Goal: Task Accomplishment & Management: Manage account settings

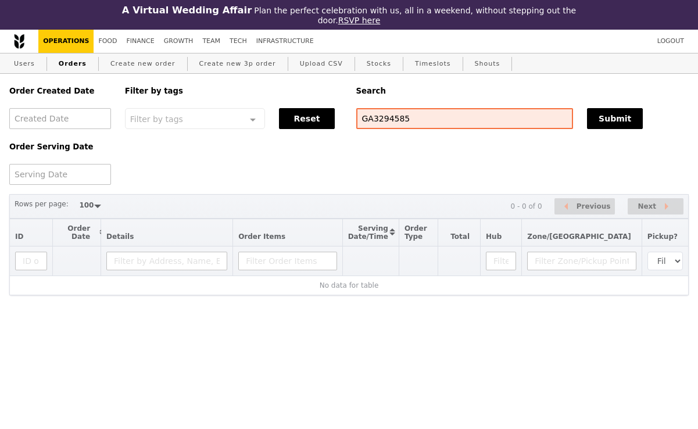
select select "100"
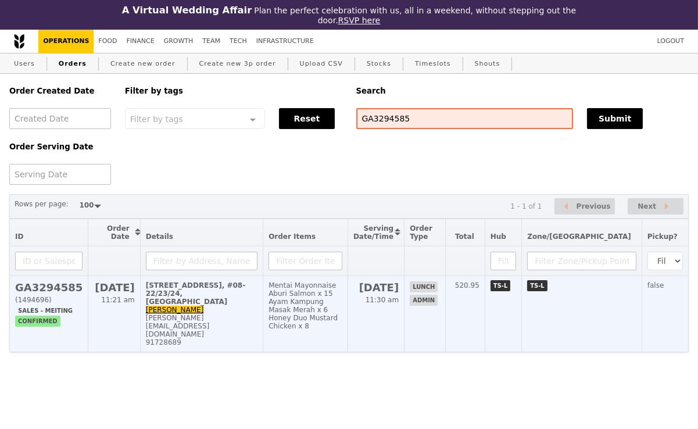
click at [244, 314] on div "[PERSON_NAME][EMAIL_ADDRESS][DOMAIN_NAME]" at bounding box center [202, 326] width 112 height 24
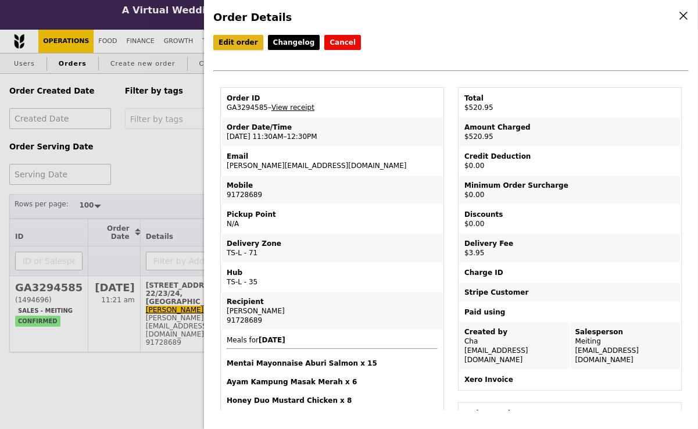
click at [237, 41] on link "Edit order" at bounding box center [238, 42] width 50 height 15
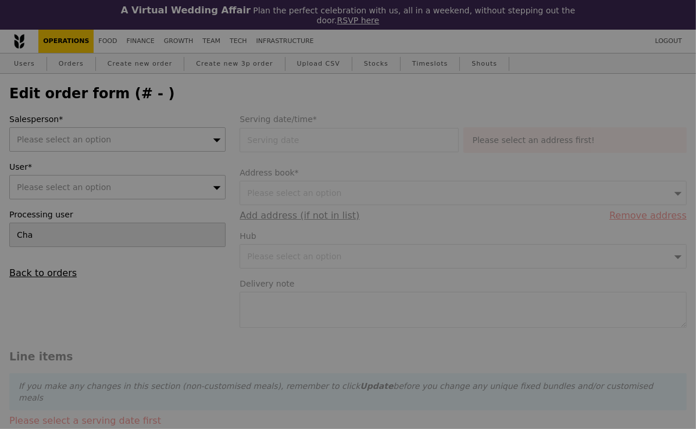
type input "[DATE]"
type textarea "Please contact [PERSON_NAME] - 8692 3239. Deliver between 11:45AM to 12:15PM, n…"
type input "517.00"
type input "3.62"
type input "3.95"
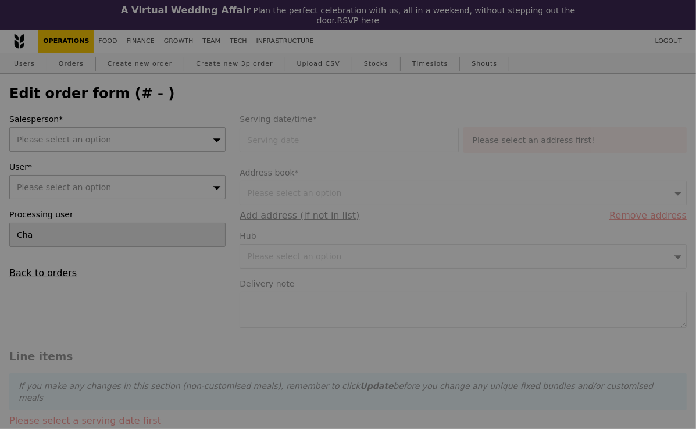
type input "520.95"
type input "Loading..."
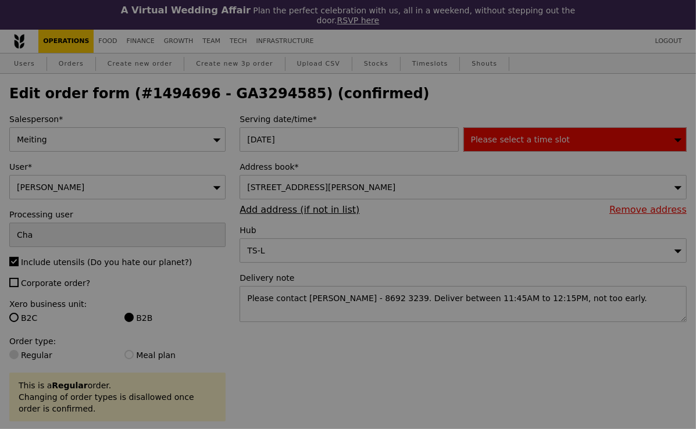
type input "459"
type input "475"
type input "457"
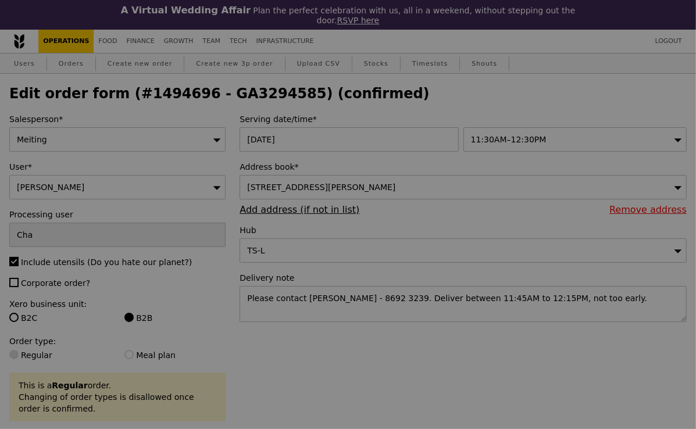
type input "Update"
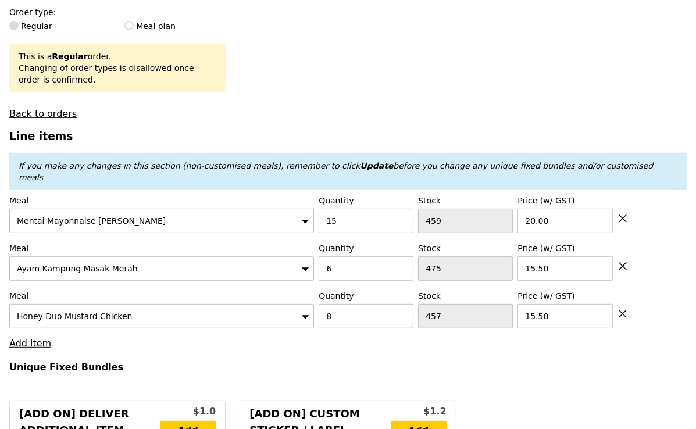
scroll to position [339, 0]
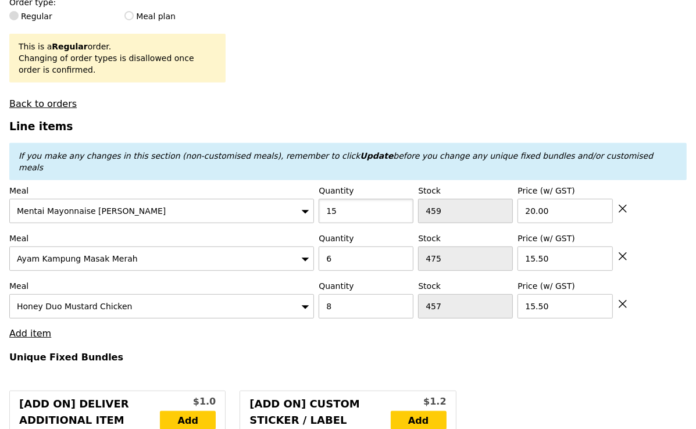
click at [362, 199] on input "15" at bounding box center [366, 211] width 95 height 24
type input "3"
type input "Loading..."
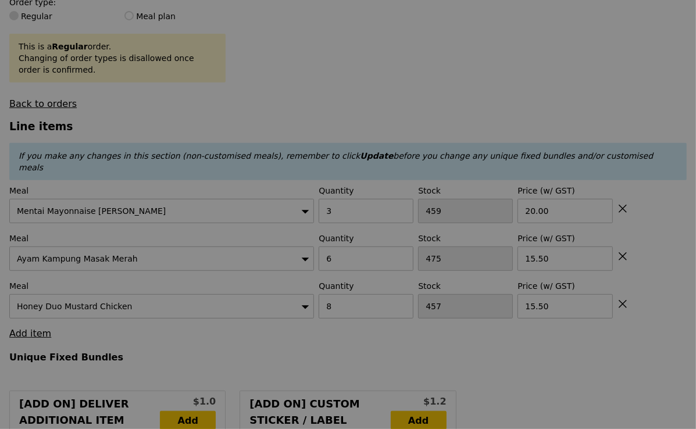
type input "0.00"
type input "3.95"
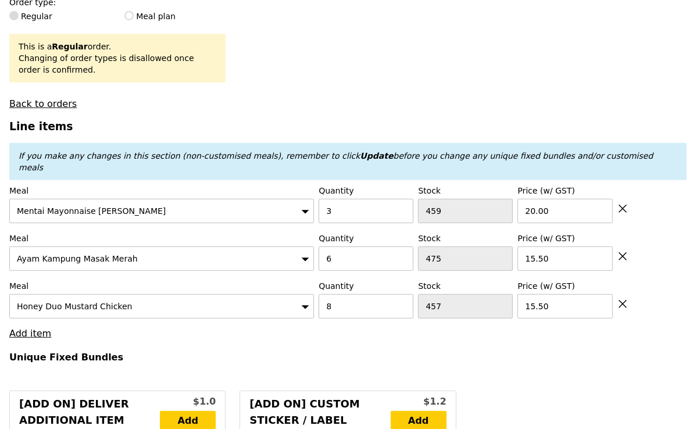
click at [621, 301] on icon at bounding box center [622, 304] width 7 height 7
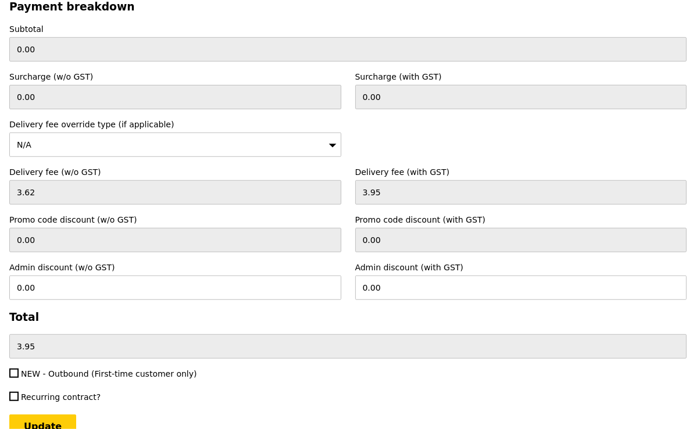
scroll to position [3652, 0]
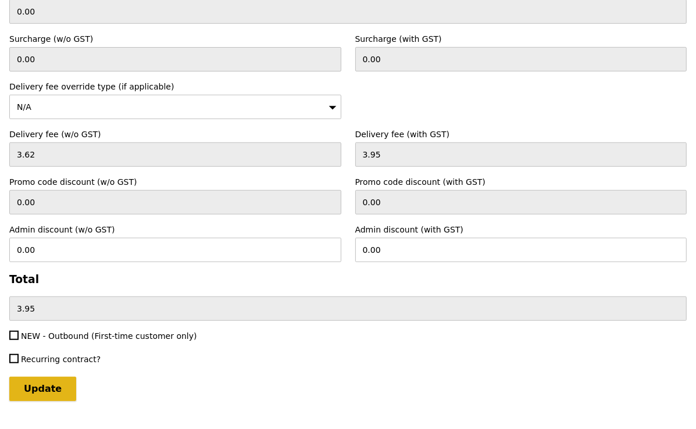
click at [28, 377] on input "Update" at bounding box center [42, 389] width 67 height 24
type input "Loading..."
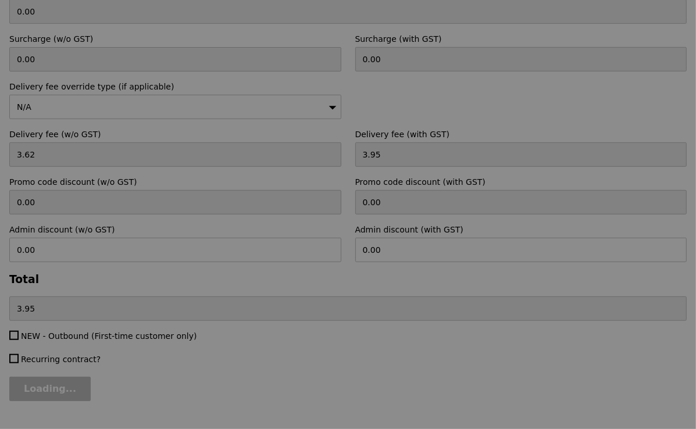
type input "153.00"
type input "156.95"
type input "Update"
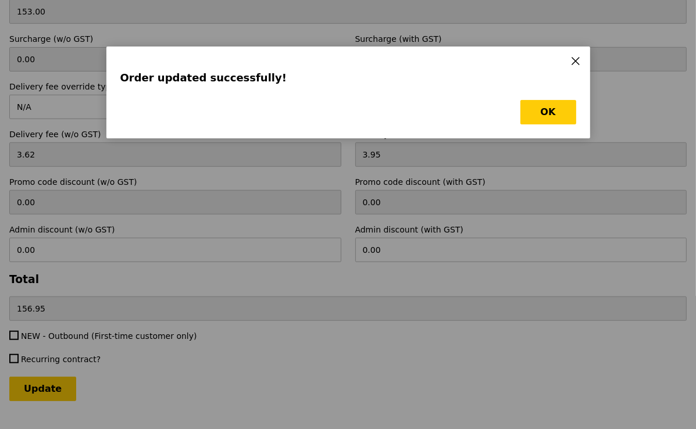
scroll to position [0, 0]
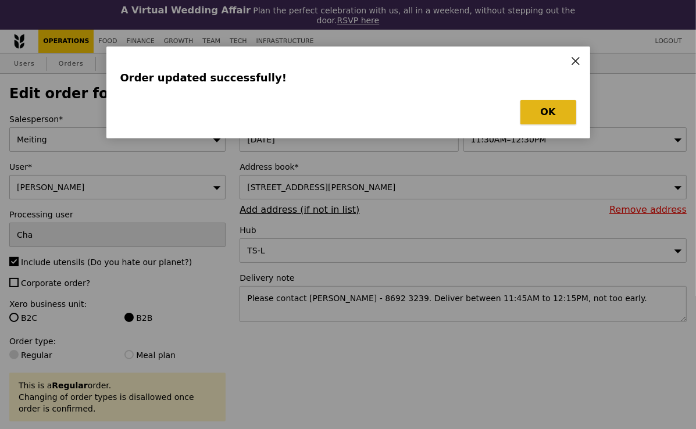
click at [554, 117] on button "OK" at bounding box center [549, 112] width 56 height 24
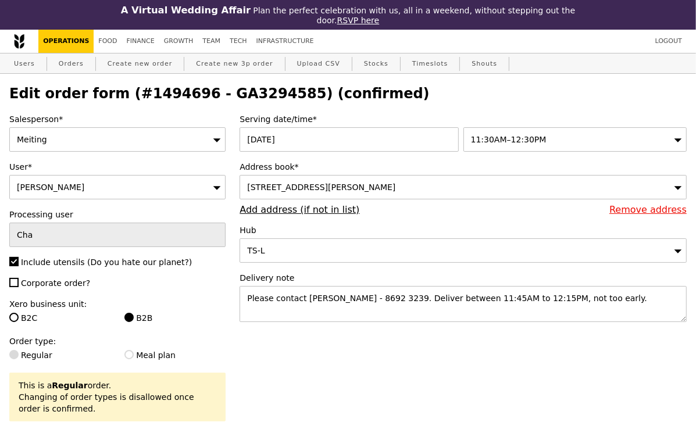
click at [252, 92] on h2 "Edit order form (#1494696 - GA3294585) (confirmed)" at bounding box center [348, 93] width 678 height 16
copy h2 "GA3294585"
click at [75, 63] on link "Orders" at bounding box center [71, 64] width 34 height 21
select select "100"
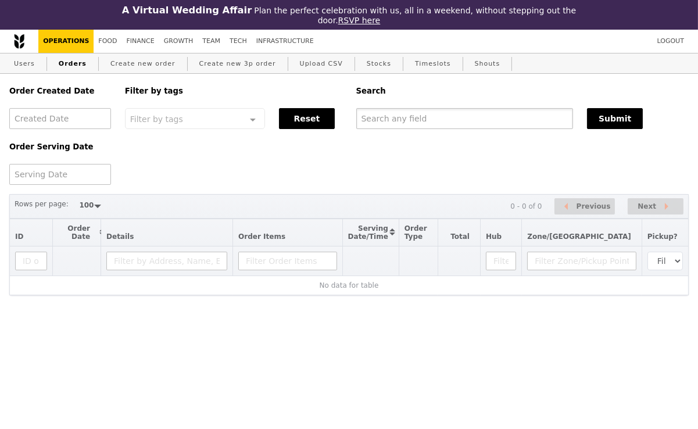
click at [392, 120] on input "text" at bounding box center [466, 118] width 218 height 21
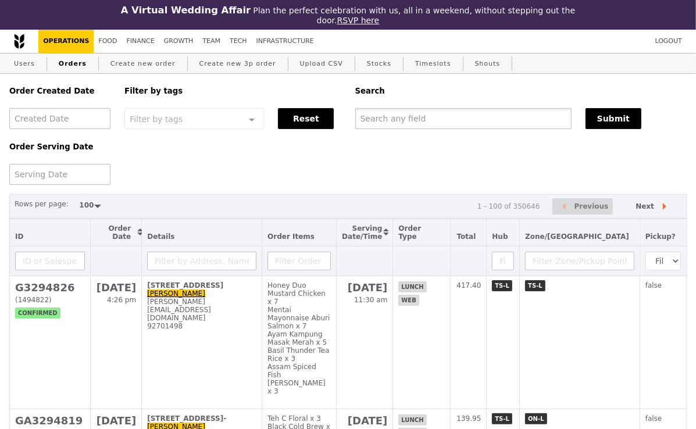
paste input "GA3294585"
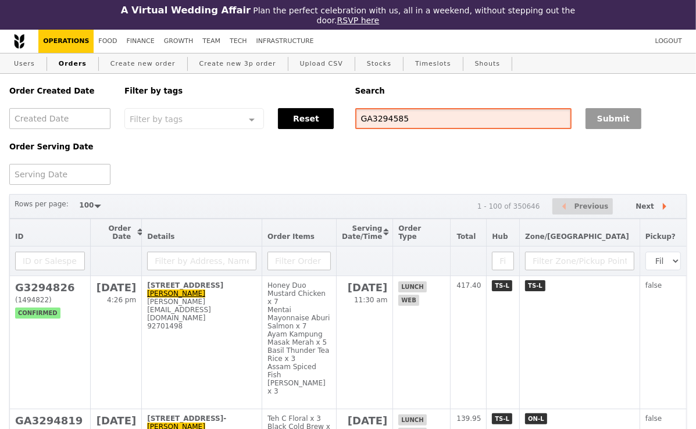
type input "GA3294585"
click at [603, 126] on button "Submit" at bounding box center [614, 118] width 56 height 21
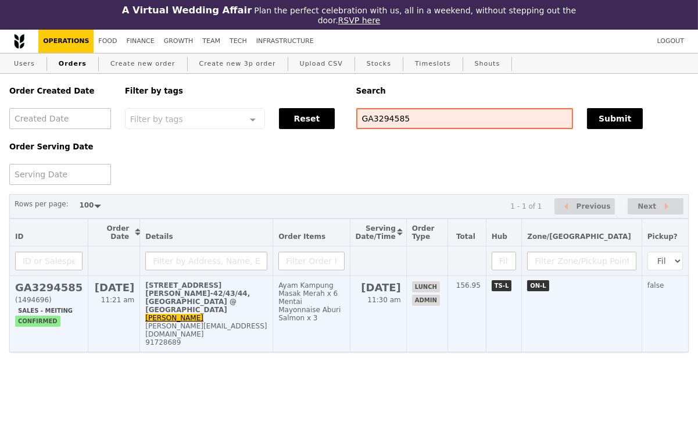
click at [273, 308] on td "[STREET_ADDRESS][PERSON_NAME]-42/43/44, [GEOGRAPHIC_DATA] @ [GEOGRAPHIC_DATA] M…" at bounding box center [206, 314] width 133 height 76
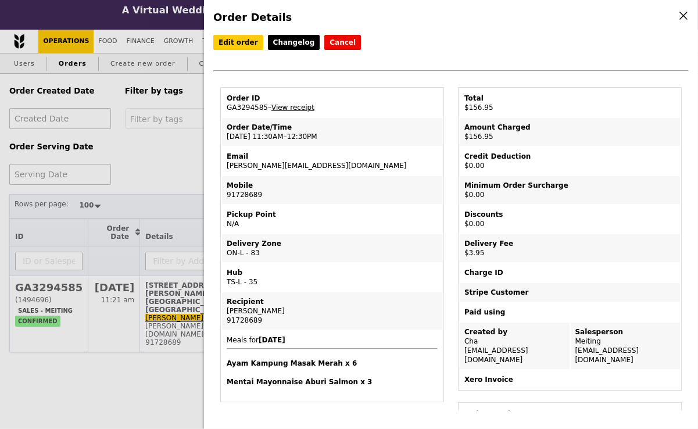
click at [291, 109] on link "View receipt" at bounding box center [293, 108] width 43 height 8
click at [226, 40] on link "Edit order" at bounding box center [238, 42] width 50 height 15
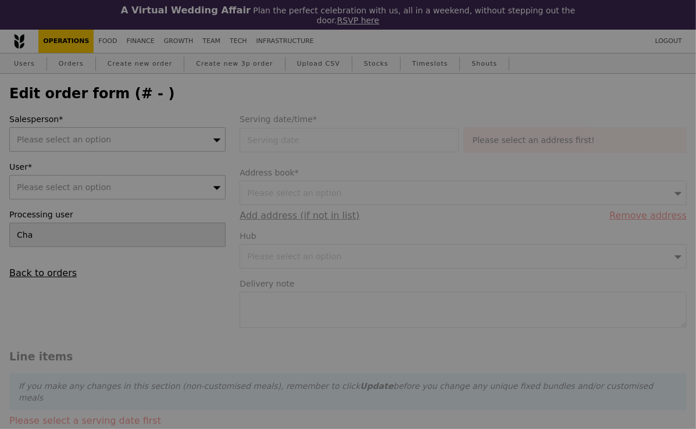
type input "[DATE]"
type textarea "Please contact [PERSON_NAME] - 8692 3239. Deliver between 11:45AM to 12:15PM, n…"
type input "153.00"
type input "3.62"
type input "3.95"
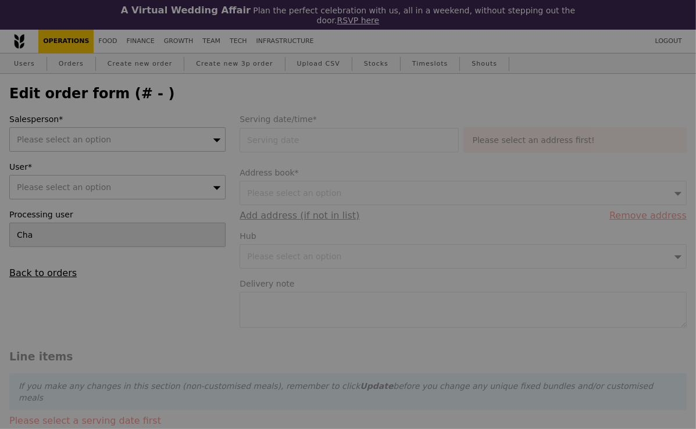
type input "156.95"
type input "Loading..."
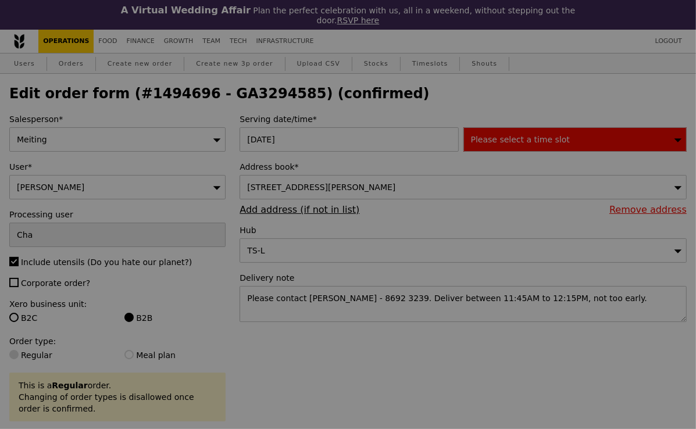
type input "475"
type input "471"
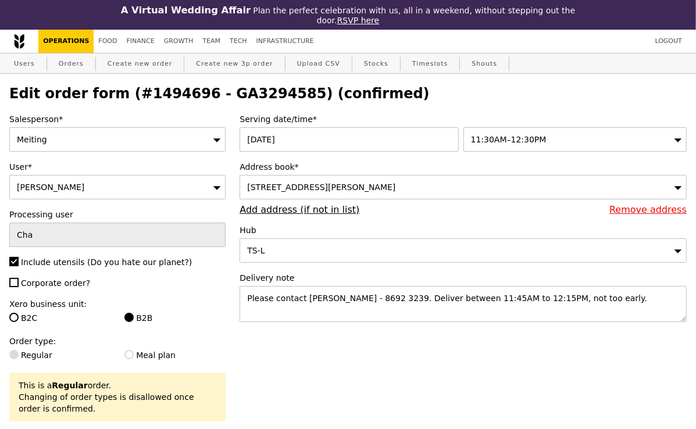
click at [325, 186] on span "[STREET_ADDRESS][PERSON_NAME]" at bounding box center [321, 187] width 148 height 9
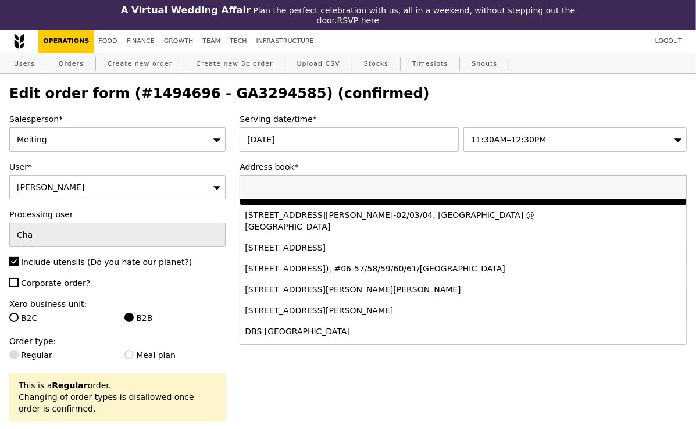
scroll to position [67, 0]
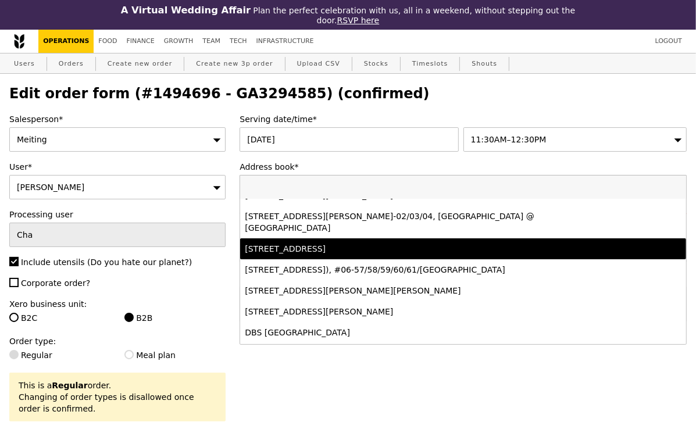
click at [309, 255] on div "[STREET_ADDRESS]" at bounding box center [408, 249] width 327 height 12
type input "Loading..."
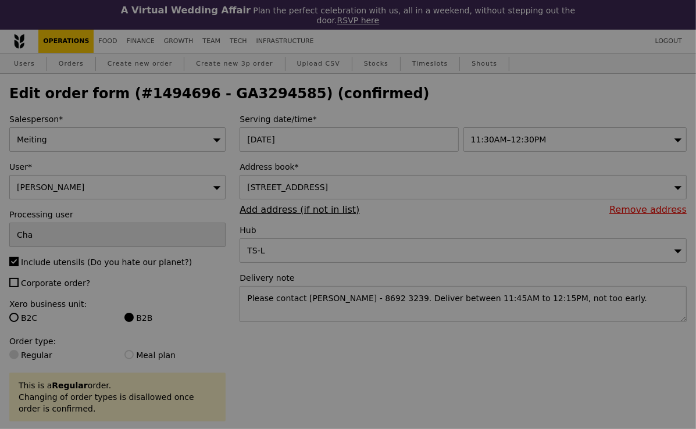
type input "0.00"
type input "3.95"
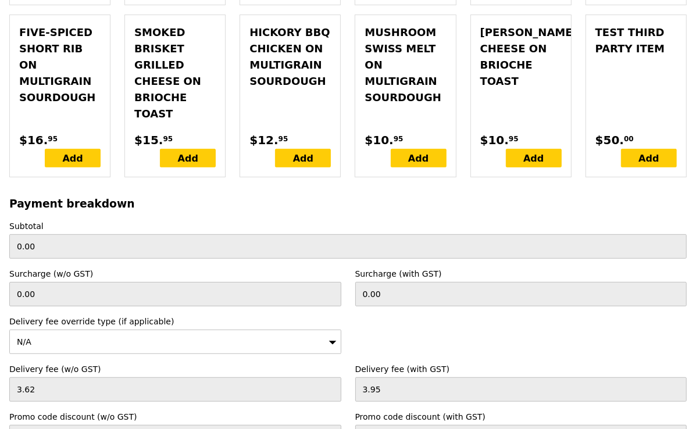
scroll to position [3652, 0]
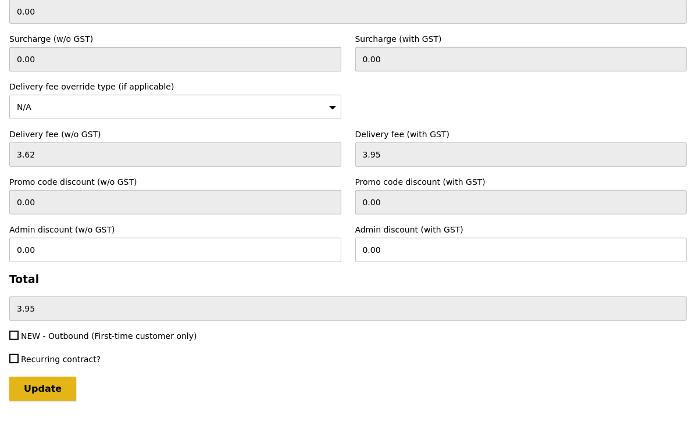
click at [47, 377] on input "Update" at bounding box center [42, 389] width 67 height 24
type input "Loading..."
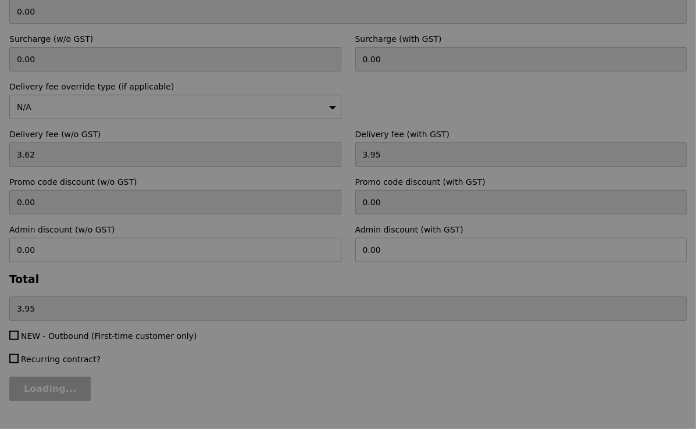
type input "153.00"
type input "156.95"
type input "Update"
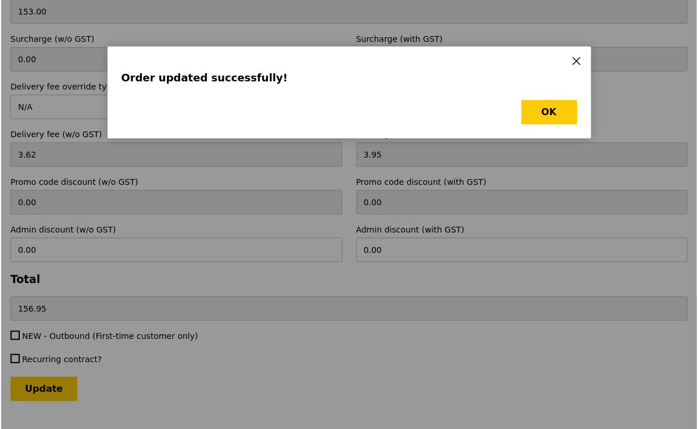
scroll to position [0, 0]
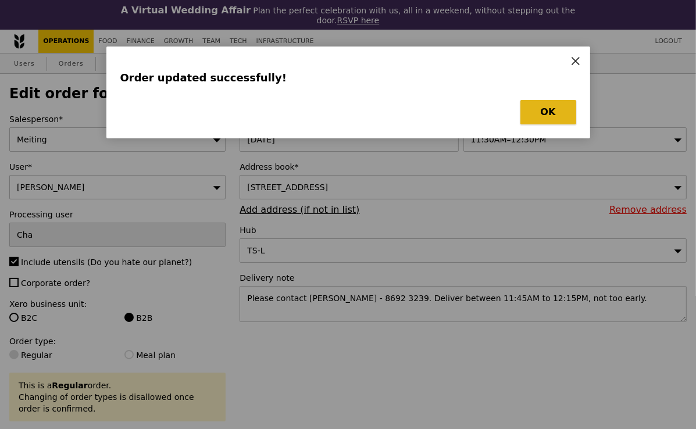
click at [563, 106] on button "OK" at bounding box center [549, 112] width 56 height 24
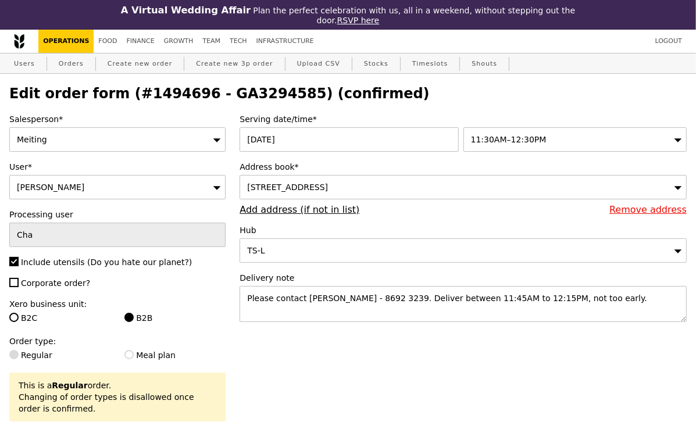
click at [249, 94] on h2 "Edit order form (#1494696 - GA3294585) (confirmed)" at bounding box center [348, 93] width 678 height 16
copy h2 "GA3294585"
click at [80, 62] on link "Orders" at bounding box center [71, 64] width 34 height 21
select select "100"
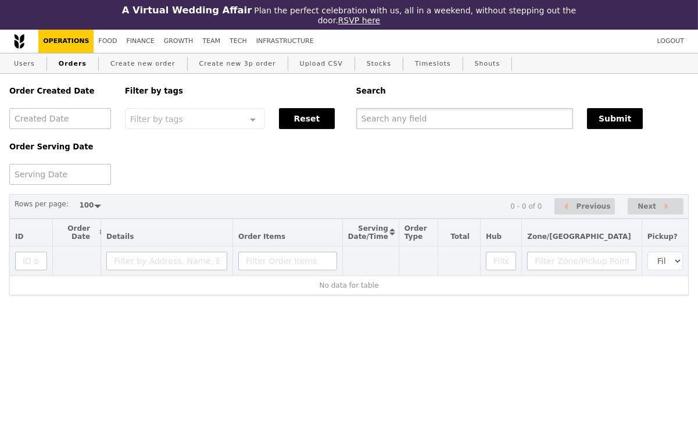
click at [388, 119] on input "text" at bounding box center [466, 118] width 218 height 21
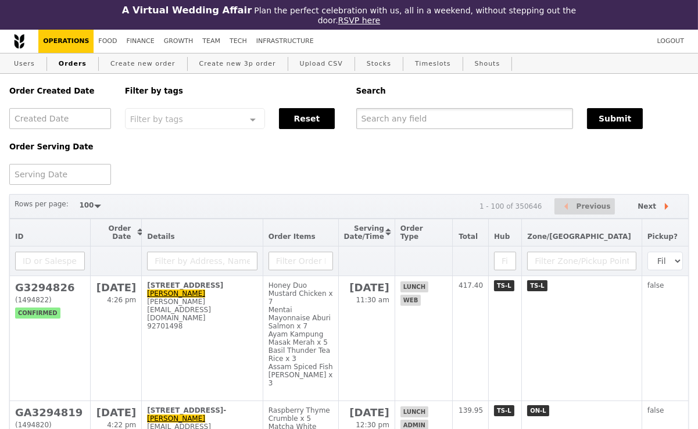
paste input "GA3294585"
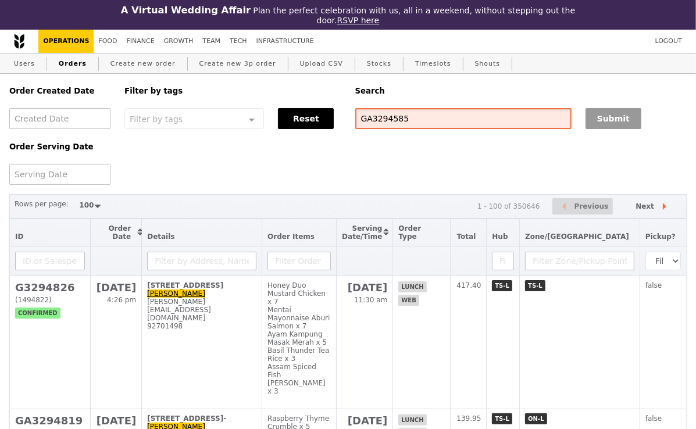
type input "GA3294585"
click at [621, 122] on button "Submit" at bounding box center [614, 118] width 56 height 21
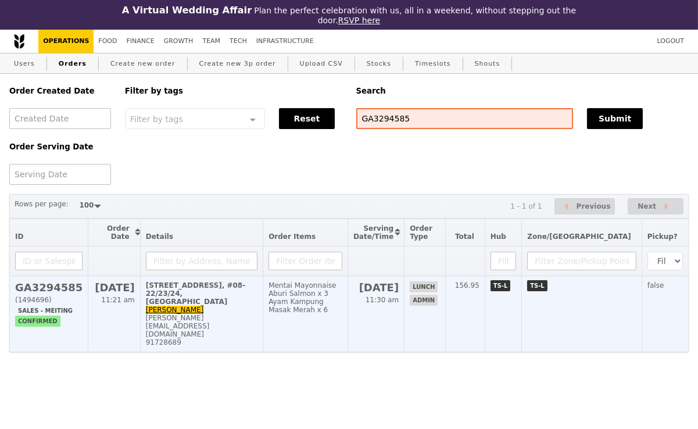
click at [243, 314] on div "[PERSON_NAME][EMAIL_ADDRESS][DOMAIN_NAME]" at bounding box center [202, 326] width 112 height 24
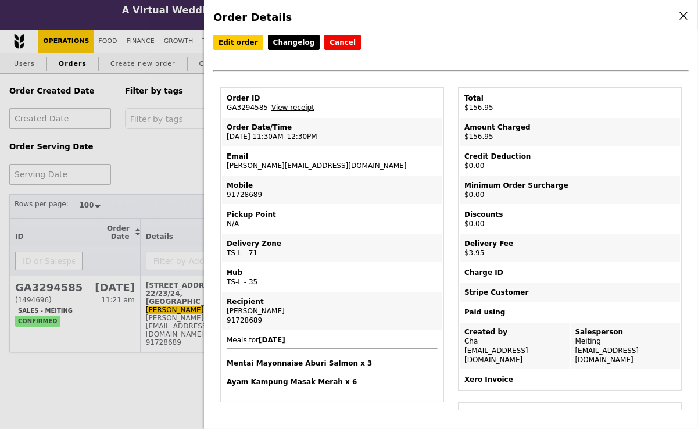
click at [283, 108] on link "View receipt" at bounding box center [293, 108] width 43 height 8
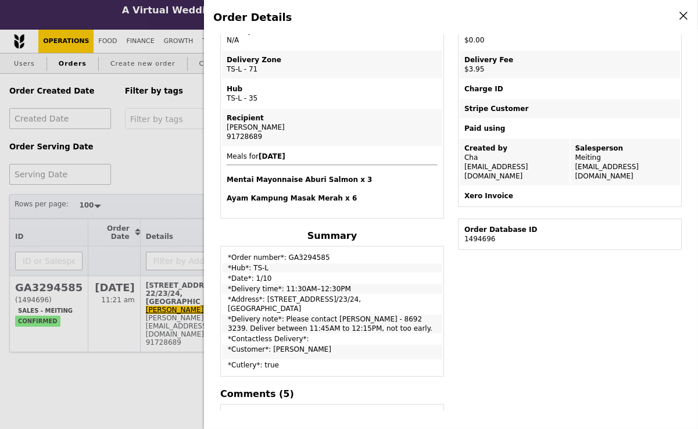
scroll to position [205, 0]
